Goal: Task Accomplishment & Management: Manage account settings

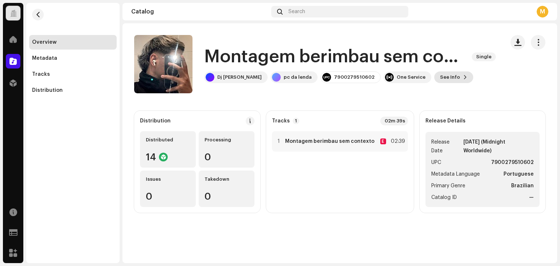
click at [440, 73] on span "See Info" at bounding box center [450, 77] width 20 height 15
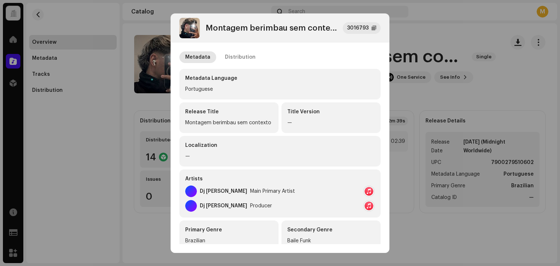
scroll to position [73, 0]
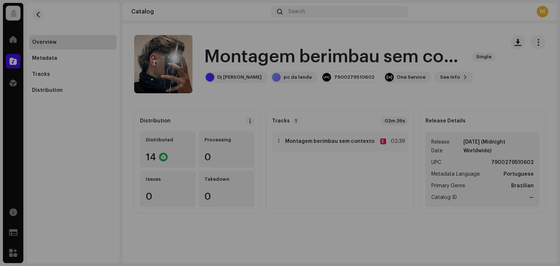
drag, startPoint x: 501, startPoint y: 73, endPoint x: 522, endPoint y: 64, distance: 23.0
click at [508, 70] on div "Montagem berimbau sem contexto 3016793 Metadata Distribution Metadata Language …" at bounding box center [280, 133] width 560 height 266
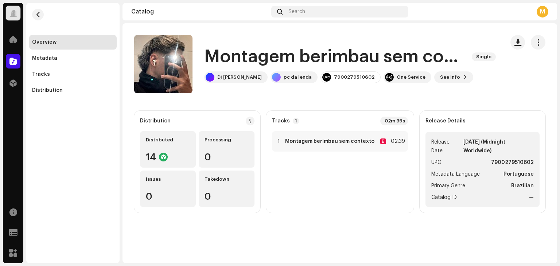
click at [543, 33] on catalog-releases-details-overview "Montagem berimbau sem contexto Single Montagem berimbau sem contexto Single Dj …" at bounding box center [340, 123] width 435 height 201
click at [543, 40] on button "button" at bounding box center [538, 42] width 15 height 15
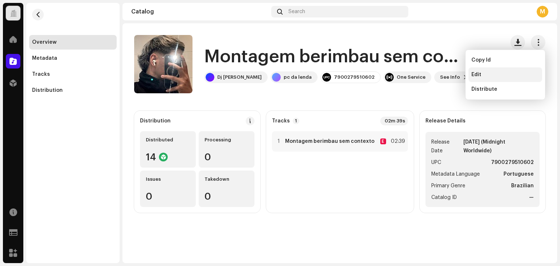
click at [479, 74] on span "Edit" at bounding box center [477, 75] width 10 height 6
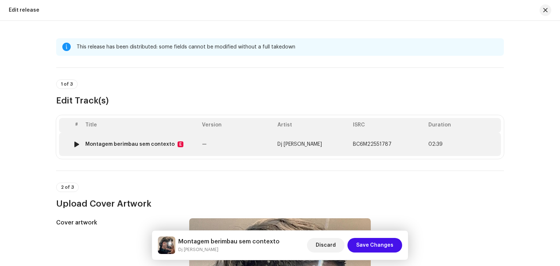
click at [133, 143] on div "Montagem berimbau sem contexto" at bounding box center [129, 144] width 89 height 6
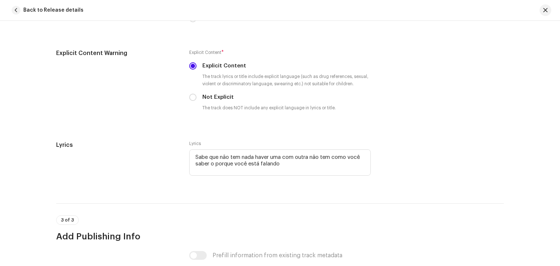
scroll to position [1278, 0]
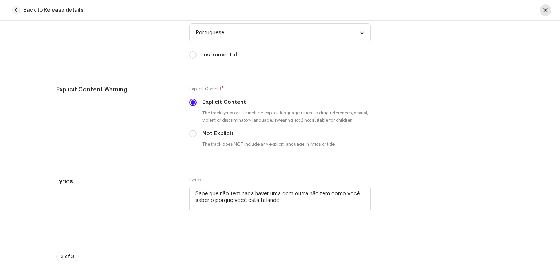
click at [543, 5] on button "button" at bounding box center [546, 10] width 12 height 12
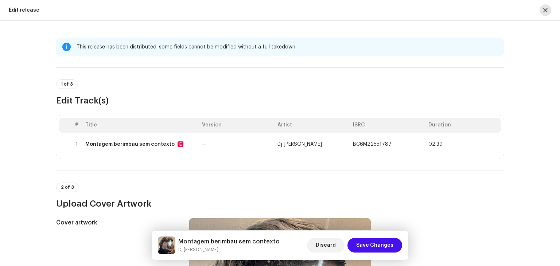
click at [546, 13] on button "button" at bounding box center [546, 10] width 12 height 12
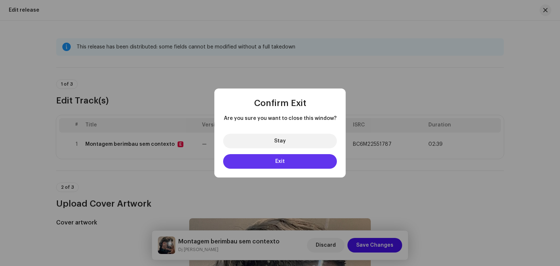
click at [279, 163] on span "Exit" at bounding box center [279, 161] width 9 height 5
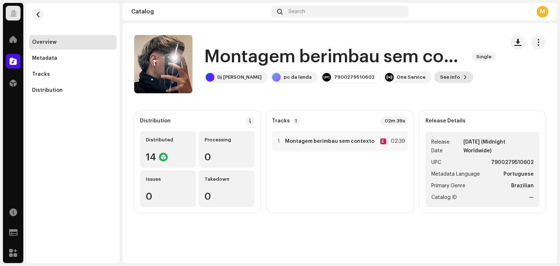
click at [440, 73] on span "See Info" at bounding box center [450, 77] width 20 height 15
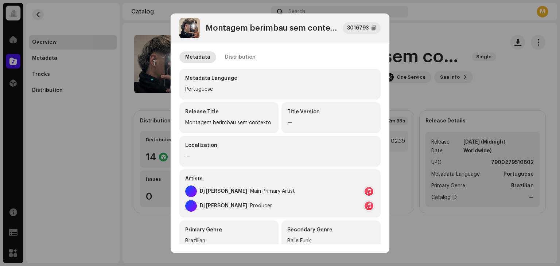
scroll to position [36, 0]
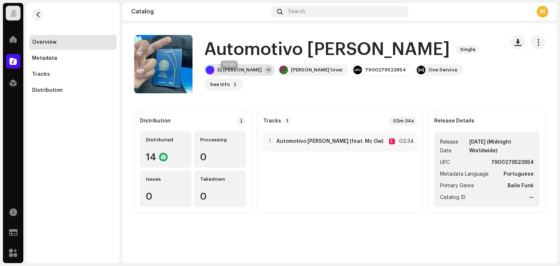
click at [232, 73] on div "Dj Sambye" at bounding box center [239, 70] width 44 height 6
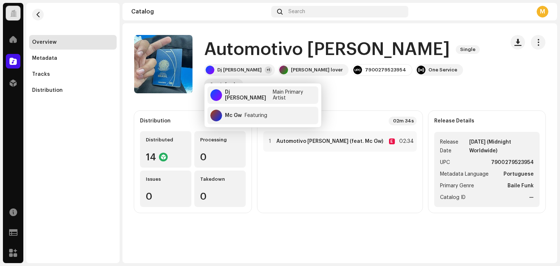
click at [403, 35] on div "Automotivo Langer Single Dj Sambye +1 Hank lover 7900279523954 One Service See …" at bounding box center [316, 64] width 365 height 58
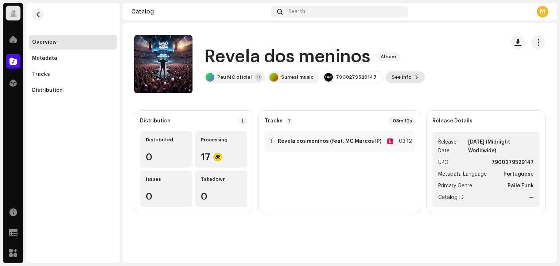
click at [396, 75] on span "See Info" at bounding box center [402, 77] width 20 height 15
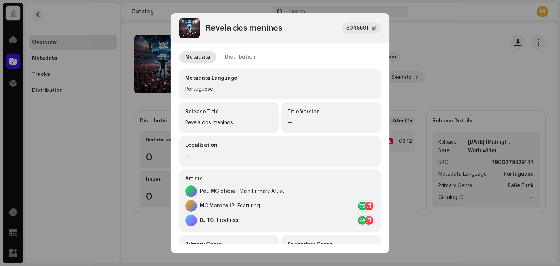
scroll to position [36, 0]
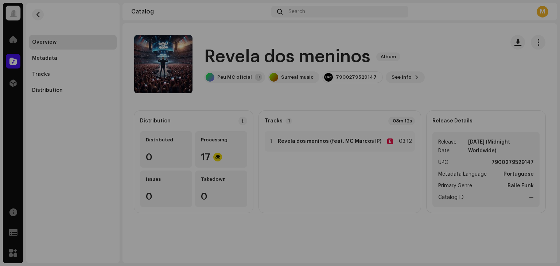
drag, startPoint x: 444, startPoint y: 41, endPoint x: 453, endPoint y: 55, distance: 16.4
click at [446, 42] on div "Revela dos meninos 3048501 Metadata Distribution Metadata Language Portuguese R…" at bounding box center [280, 133] width 560 height 266
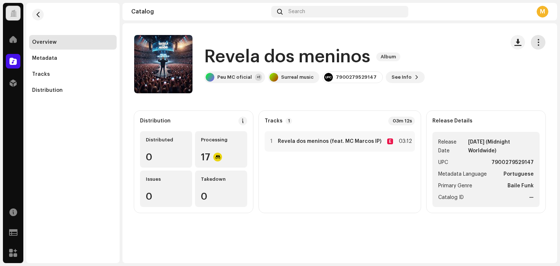
click at [538, 44] on span "button" at bounding box center [538, 42] width 7 height 6
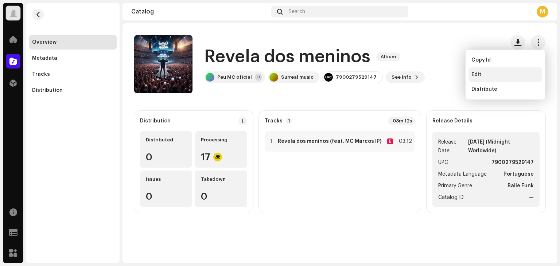
click at [481, 77] on div "Edit" at bounding box center [506, 75] width 68 height 6
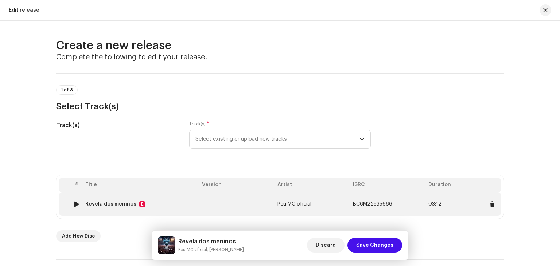
click at [143, 204] on div "Revela dos meninos E" at bounding box center [140, 204] width 111 height 6
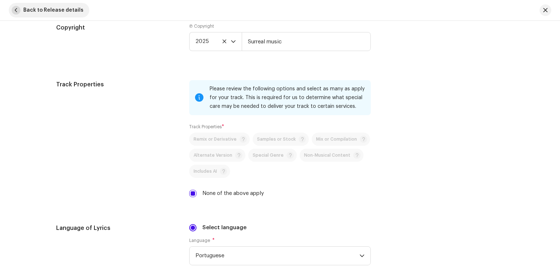
scroll to position [985, 0]
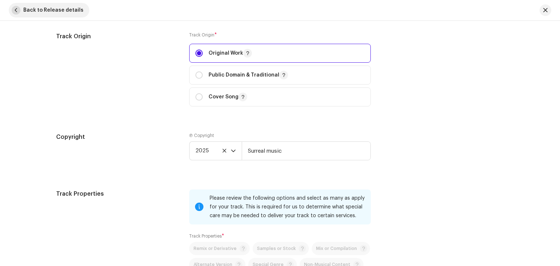
click at [21, 13] on button "Back to Release details" at bounding box center [49, 10] width 81 height 15
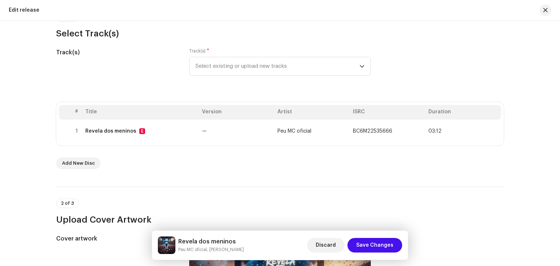
scroll to position [0, 0]
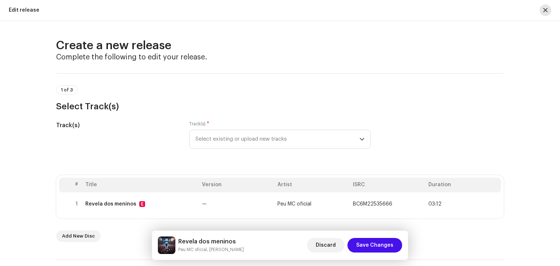
click at [550, 12] on button "button" at bounding box center [546, 10] width 12 height 12
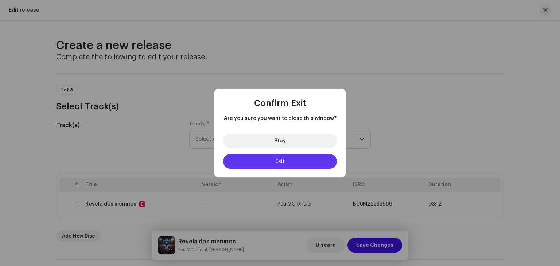
click at [271, 161] on button "Exit" at bounding box center [280, 161] width 114 height 15
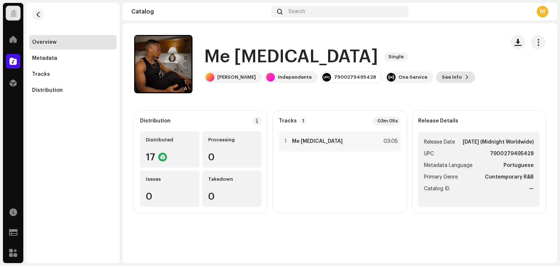
click at [442, 82] on span "See Info" at bounding box center [452, 77] width 20 height 15
